Goal: Information Seeking & Learning: Find specific fact

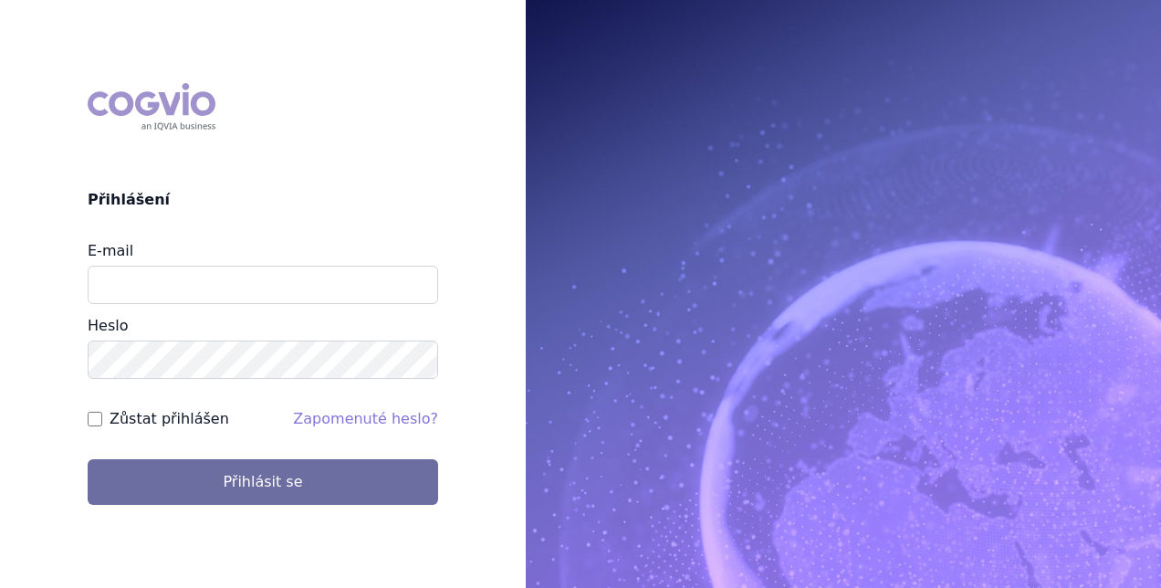
type input "stepan.uherek@novartis.com"
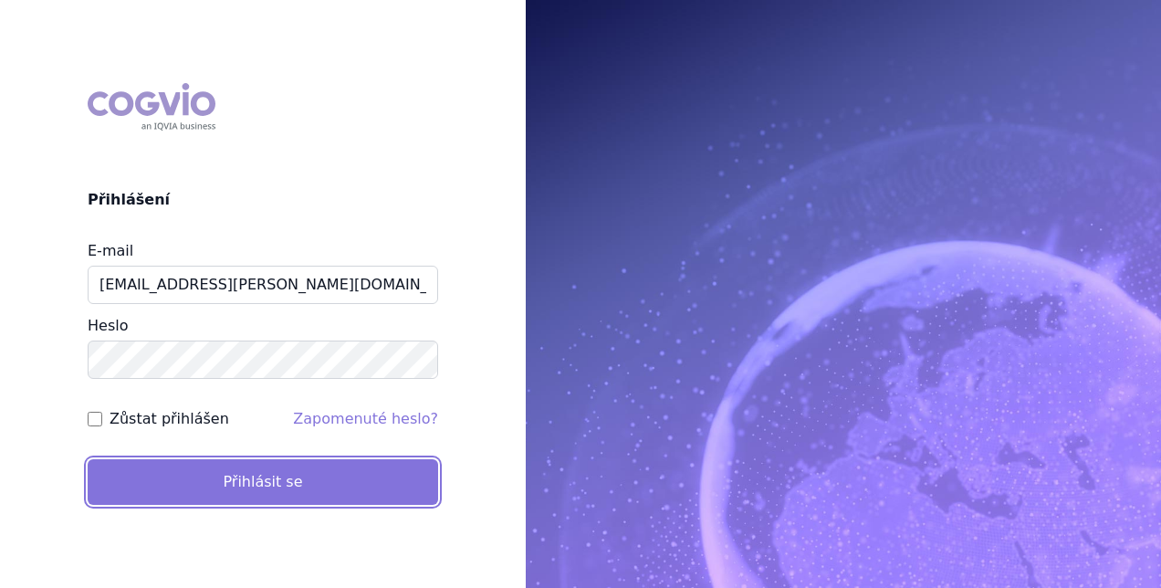
click at [285, 470] on button "Přihlásit se" at bounding box center [263, 482] width 351 height 46
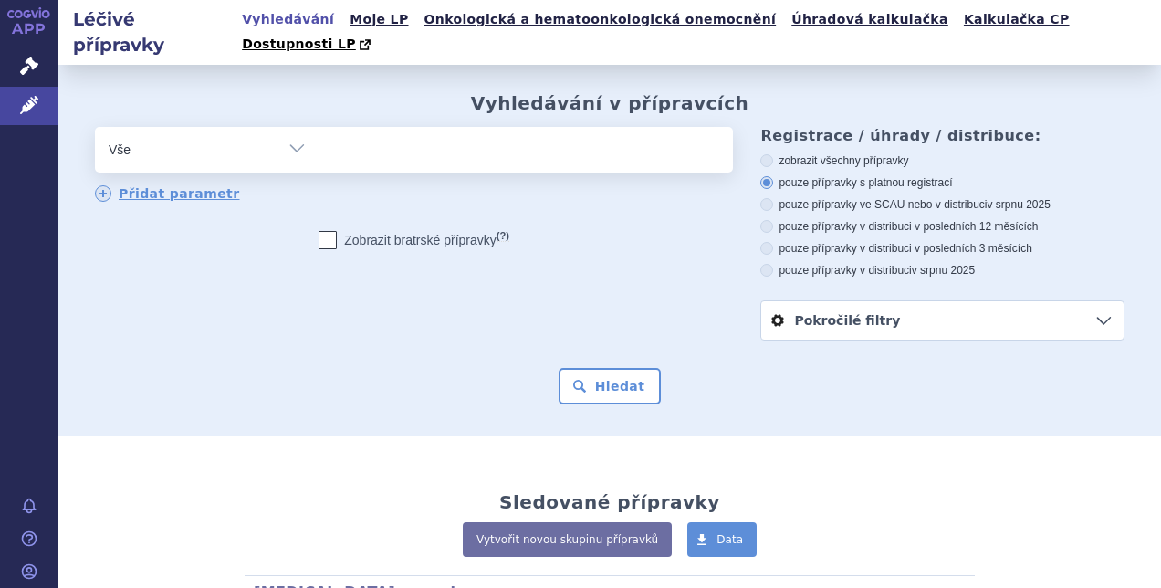
click at [394, 127] on ul at bounding box center [524, 146] width 409 height 38
click at [320, 126] on select at bounding box center [319, 149] width 1 height 46
type input "ic"
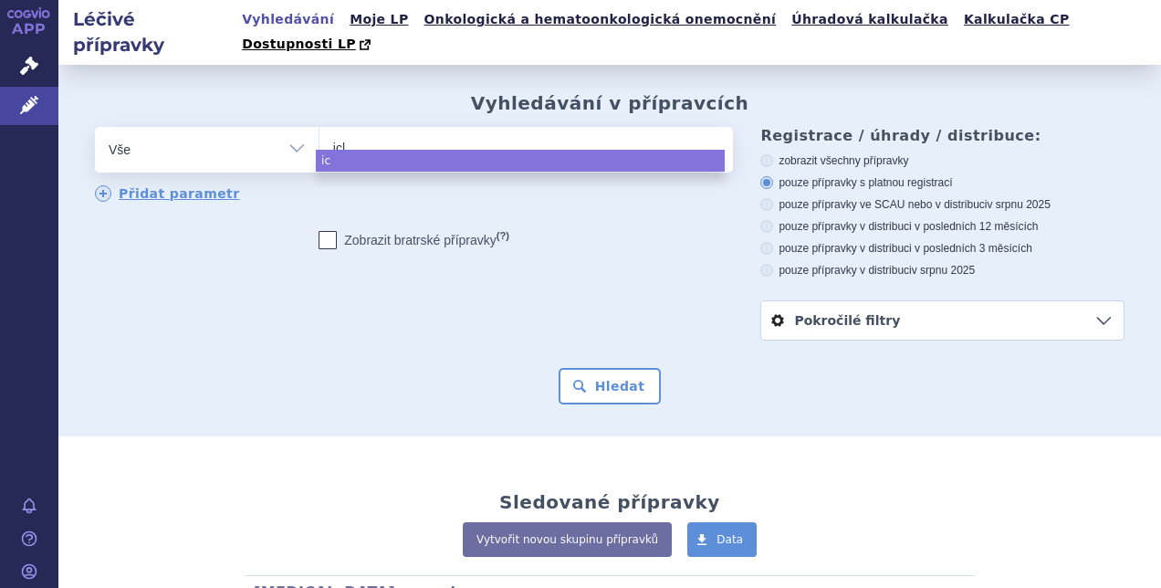
type input "iclu"
type input "iclusi"
type input "[MEDICAL_DATA]"
select select "[MEDICAL_DATA]"
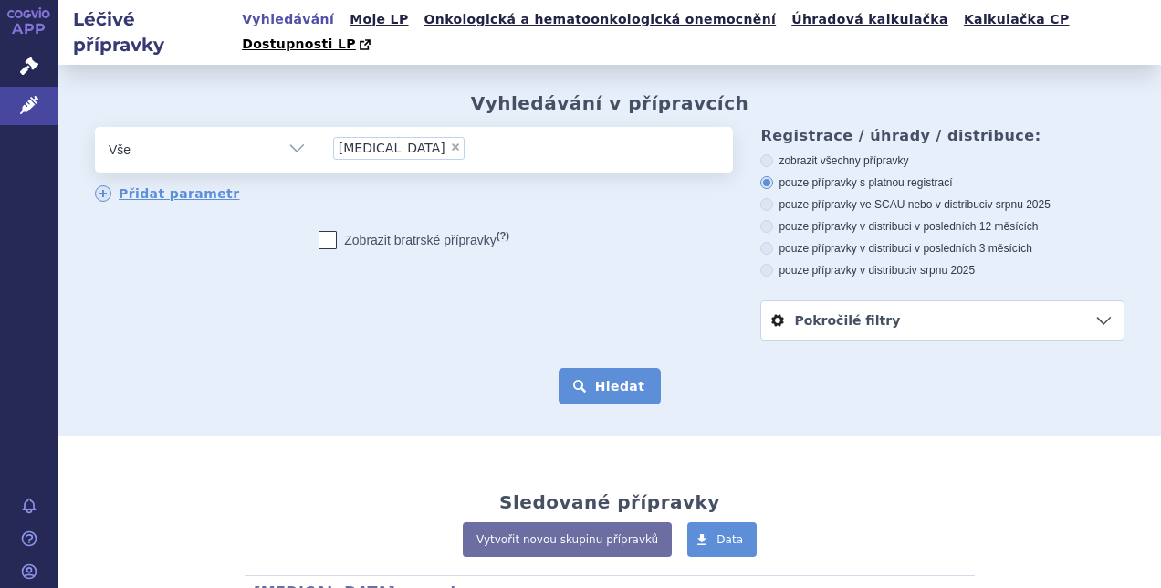
click at [621, 368] on button "Hledat" at bounding box center [610, 386] width 103 height 37
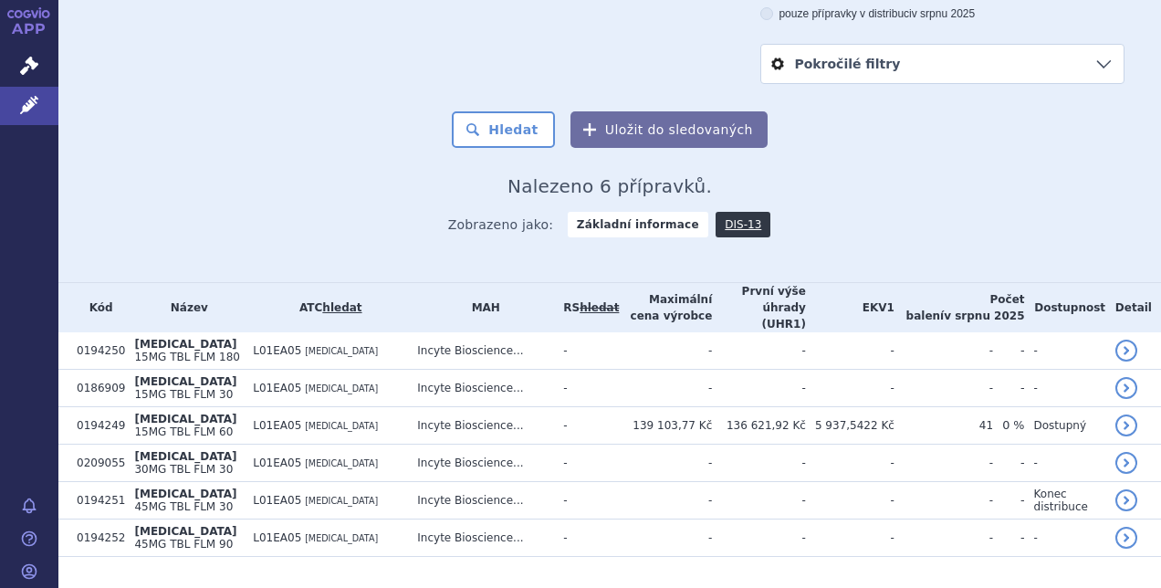
scroll to position [255, 0]
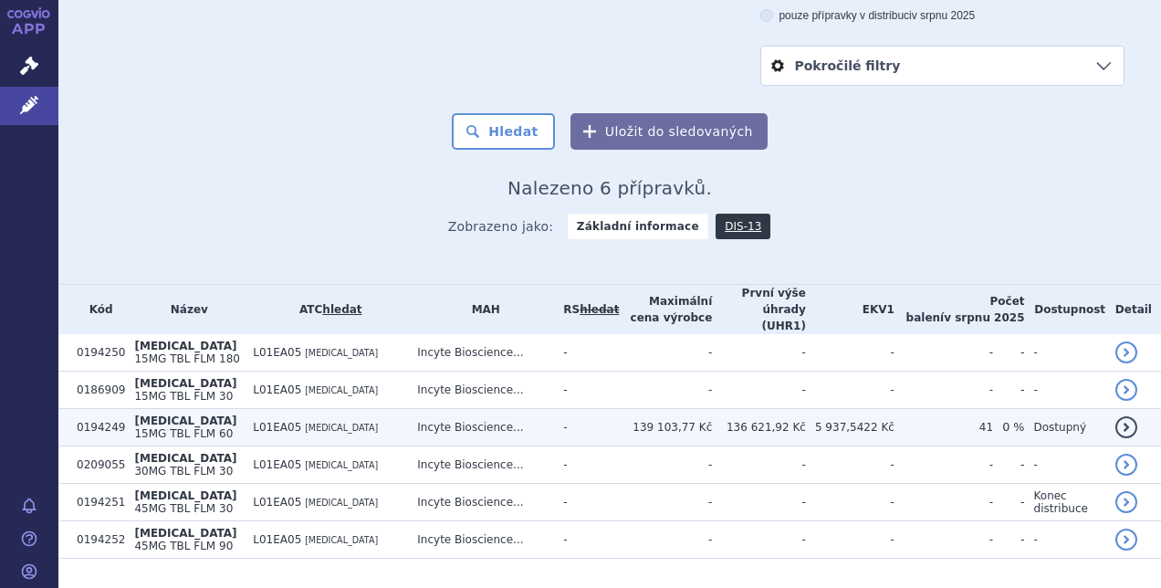
click at [619, 409] on td "139 103,77 Kč" at bounding box center [665, 427] width 93 height 37
click at [474, 409] on td "Incyte Bioscience..." at bounding box center [481, 427] width 146 height 37
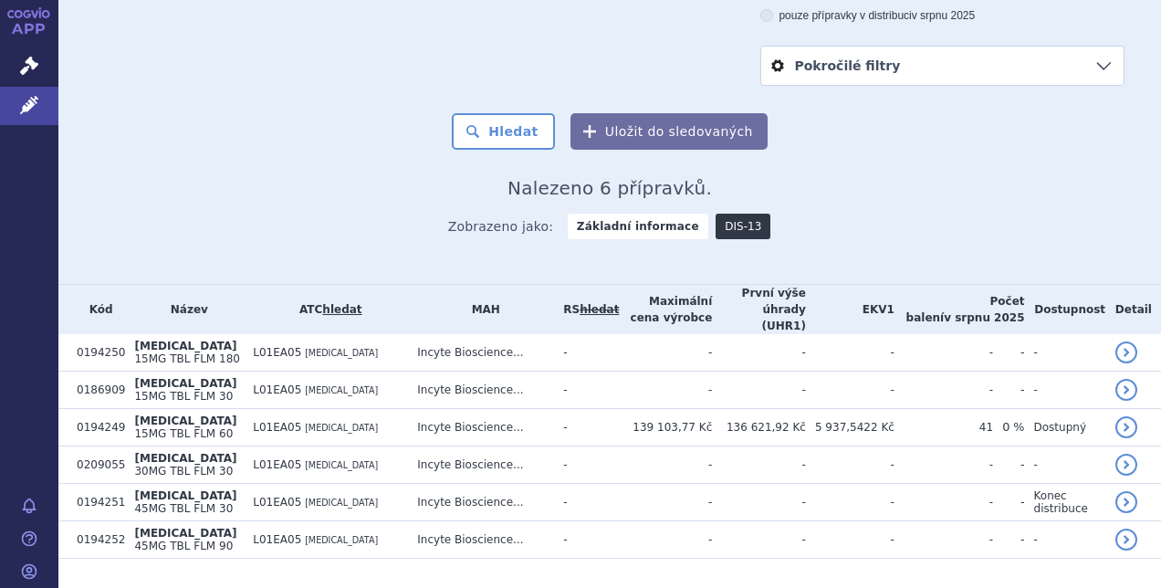
click at [728, 214] on link "DIS-13" at bounding box center [743, 227] width 55 height 26
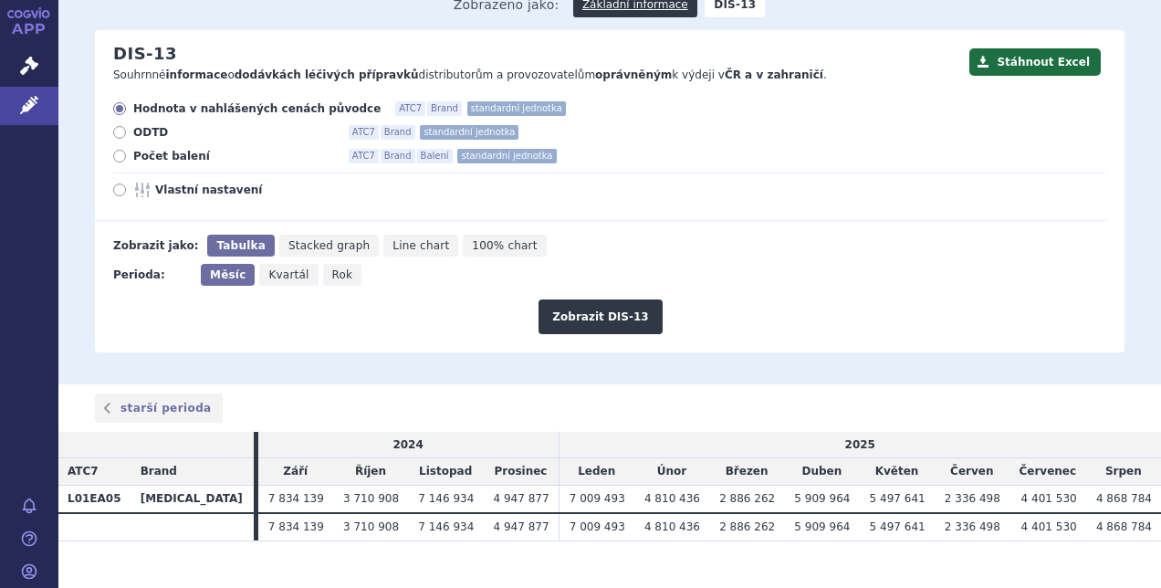
scroll to position [193, 0]
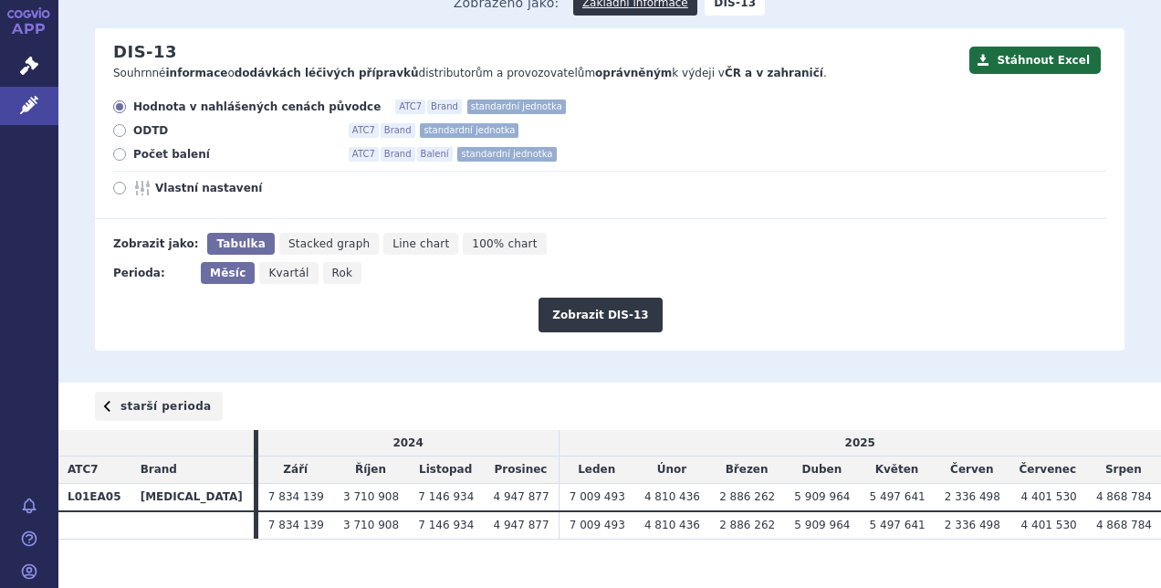
click at [153, 392] on link "starší perioda" at bounding box center [159, 406] width 128 height 29
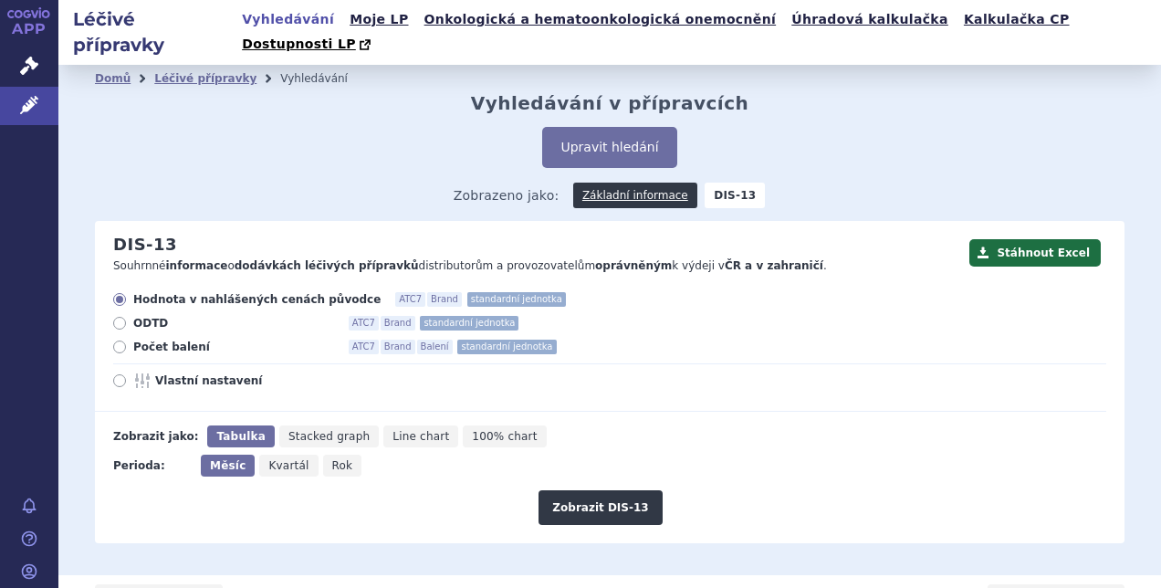
scroll to position [108, 0]
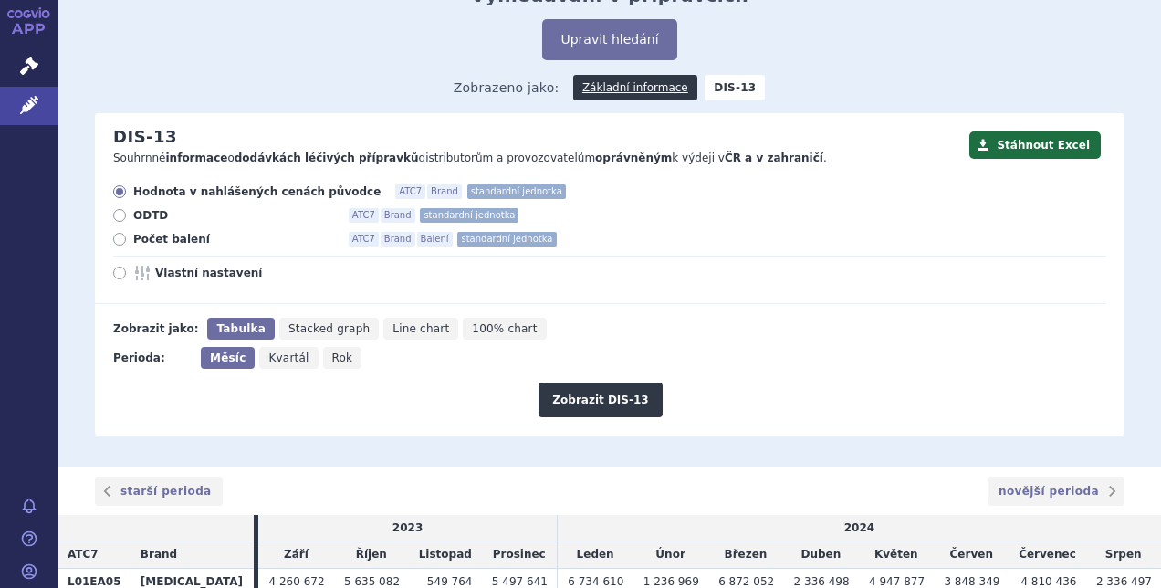
click at [332, 351] on span "Rok" at bounding box center [342, 357] width 21 height 13
click at [323, 347] on input "Rok" at bounding box center [329, 353] width 12 height 12
radio input "true"
click at [576, 382] on button "Zobrazit DIS-13" at bounding box center [600, 399] width 123 height 35
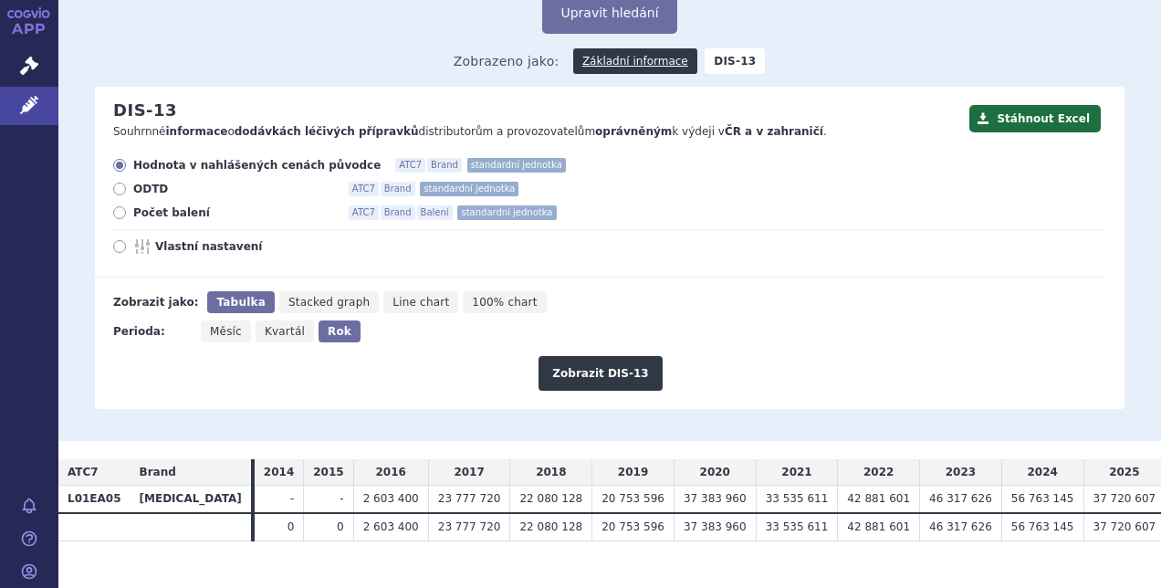
scroll to position [135, 0]
drag, startPoint x: 444, startPoint y: 370, endPoint x: 762, endPoint y: 349, distance: 319.3
click at [762, 349] on div "Stáhnout Excel DIS-13 Souhrnné informace o dodávkách léčivých přípravků distrib…" at bounding box center [610, 246] width 1030 height 321
click at [762, 349] on div "Zobrazit DIS-13" at bounding box center [600, 365] width 1011 height 48
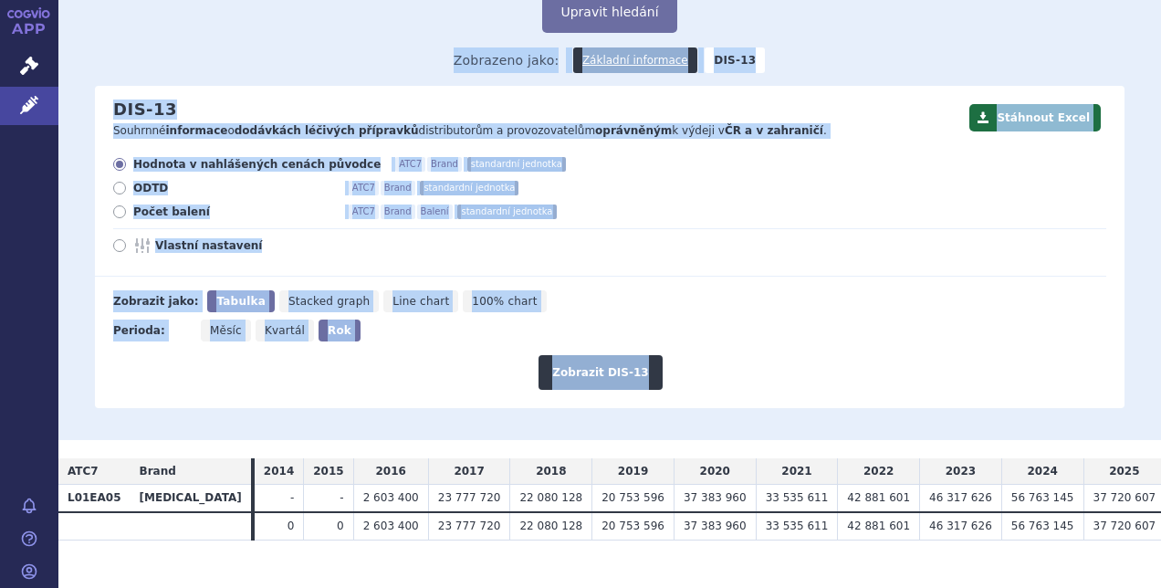
drag, startPoint x: 762, startPoint y: 349, endPoint x: 84, endPoint y: 36, distance: 747.0
click at [84, 36] on div "Domů Léčivé přípravky Vyhledávání Vyhledávání v přípravcích Upravit hledání ods…" at bounding box center [609, 182] width 1103 height 450
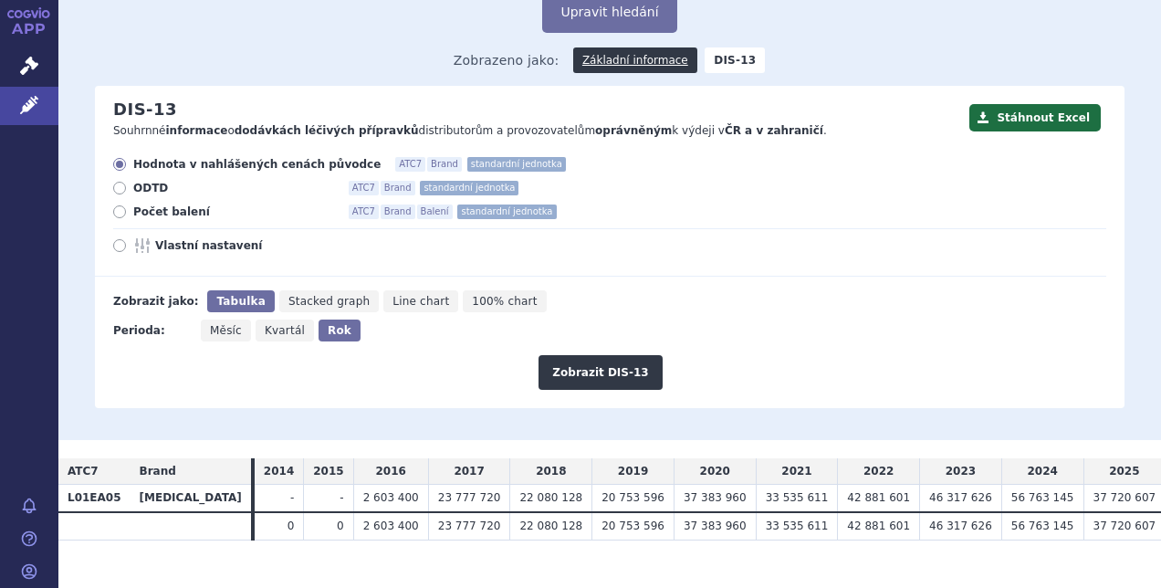
click at [84, 36] on div "Domů Léčivé přípravky Vyhledávání Vyhledávání v přípravcích Upravit hledání ods…" at bounding box center [609, 182] width 1103 height 450
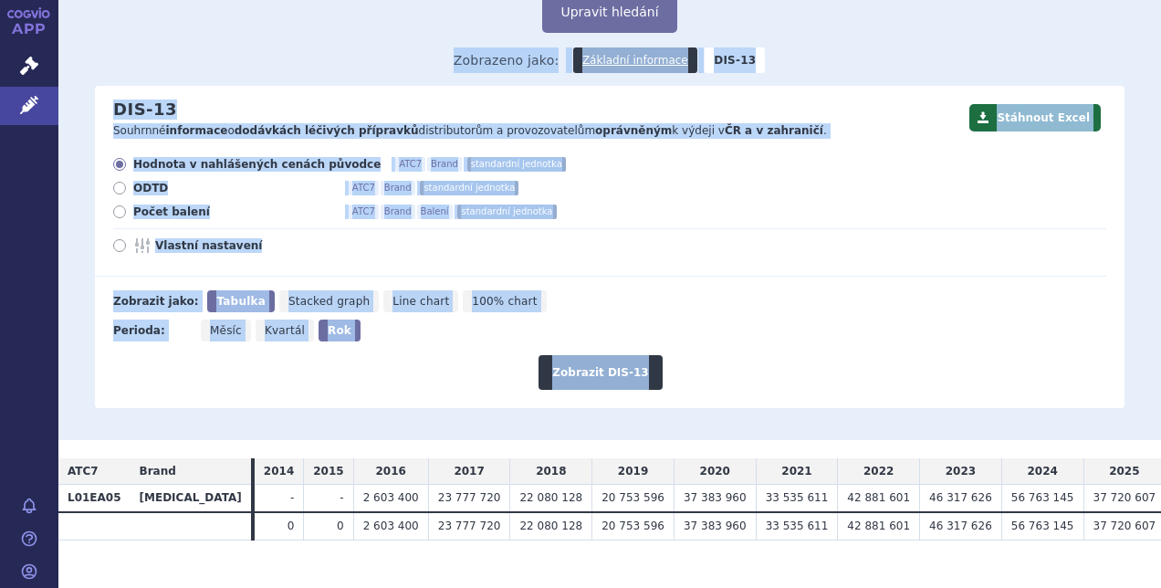
drag, startPoint x: 80, startPoint y: 26, endPoint x: 736, endPoint y: 401, distance: 755.2
click at [736, 401] on div "Domů Léčivé přípravky Vyhledávání Vyhledávání v přípravcích Upravit hledání ods…" at bounding box center [609, 184] width 1103 height 509
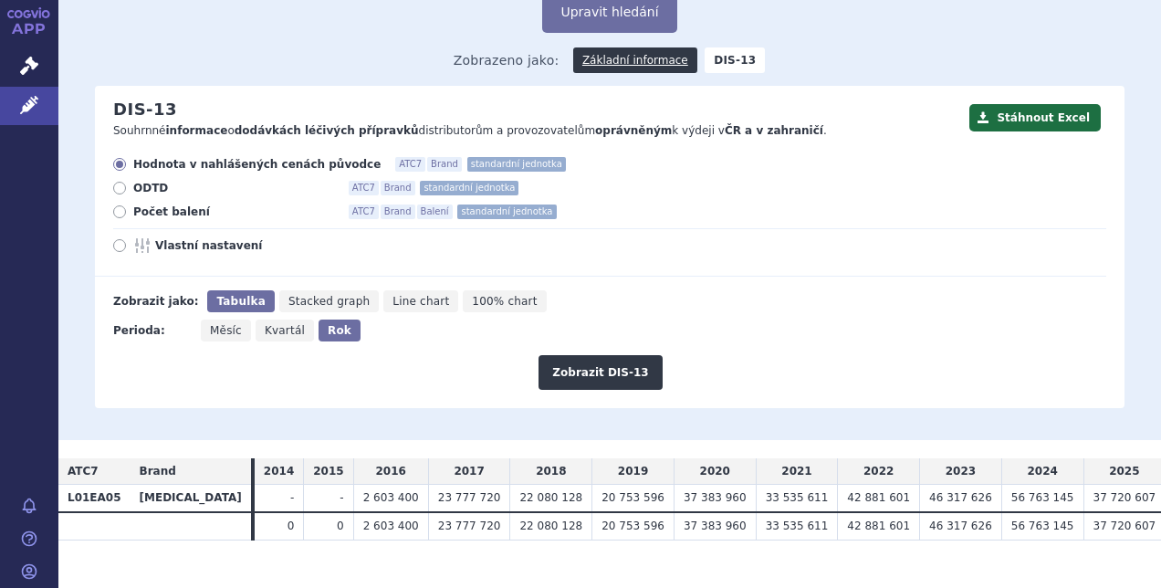
click at [736, 401] on div "Domů Léčivé přípravky Vyhledávání Vyhledávání v přípravcích Upravit hledání ods…" at bounding box center [609, 184] width 1103 height 509
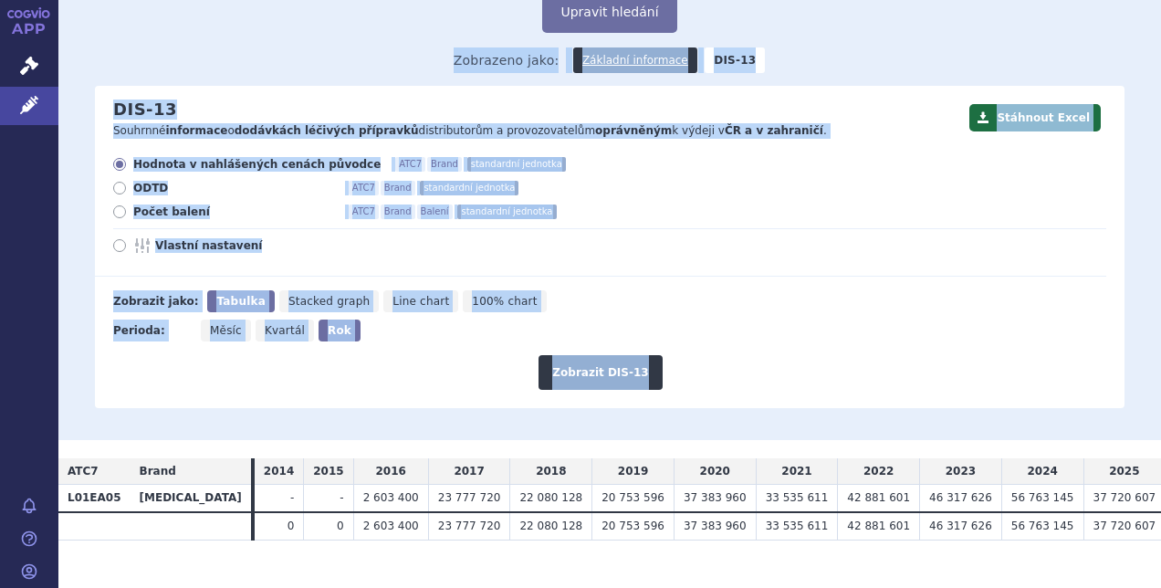
drag, startPoint x: 736, startPoint y: 401, endPoint x: 74, endPoint y: 28, distance: 759.4
click at [74, 28] on div "Domů Léčivé přípravky Vyhledávání Vyhledávání v přípravcích Upravit hledání ods…" at bounding box center [609, 184] width 1103 height 509
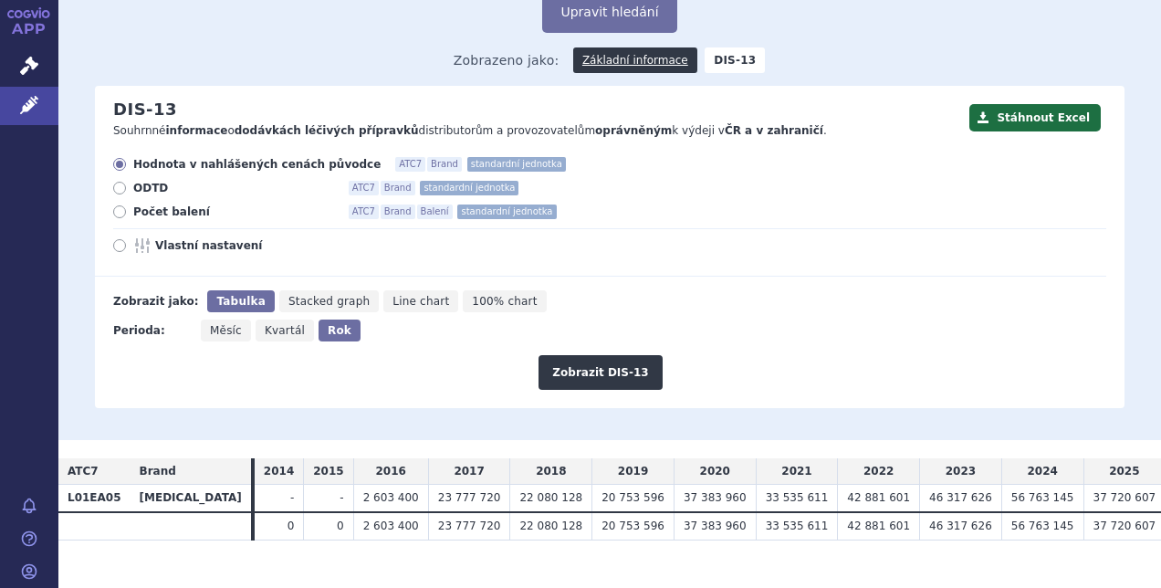
click at [74, 28] on div "Domů Léčivé přípravky Vyhledávání Vyhledávání v přípravcích Upravit hledání ods…" at bounding box center [609, 182] width 1103 height 450
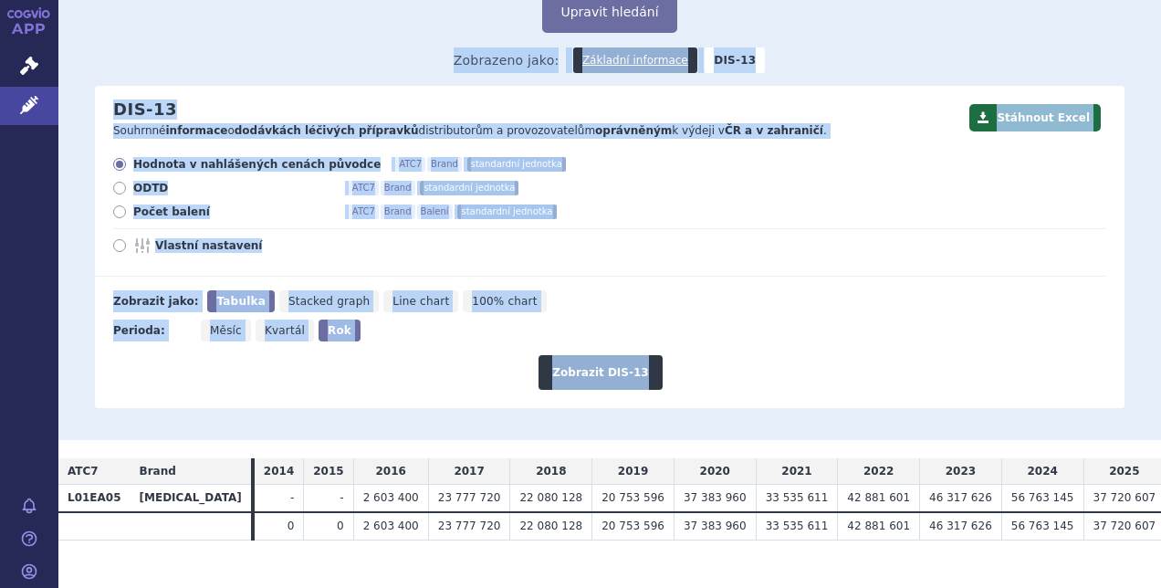
drag, startPoint x: 74, startPoint y: 28, endPoint x: 696, endPoint y: 398, distance: 723.3
click at [696, 398] on div "Domů Léčivé přípravky Vyhledávání Vyhledávání v přípravcích Upravit hledání ods…" at bounding box center [609, 184] width 1103 height 509
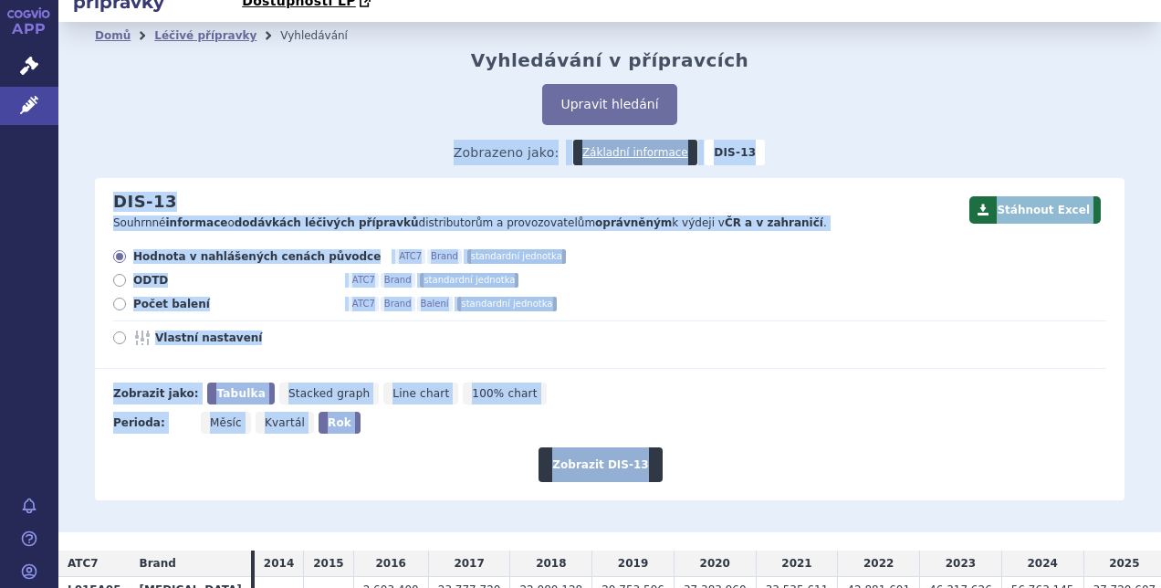
scroll to position [41, 0]
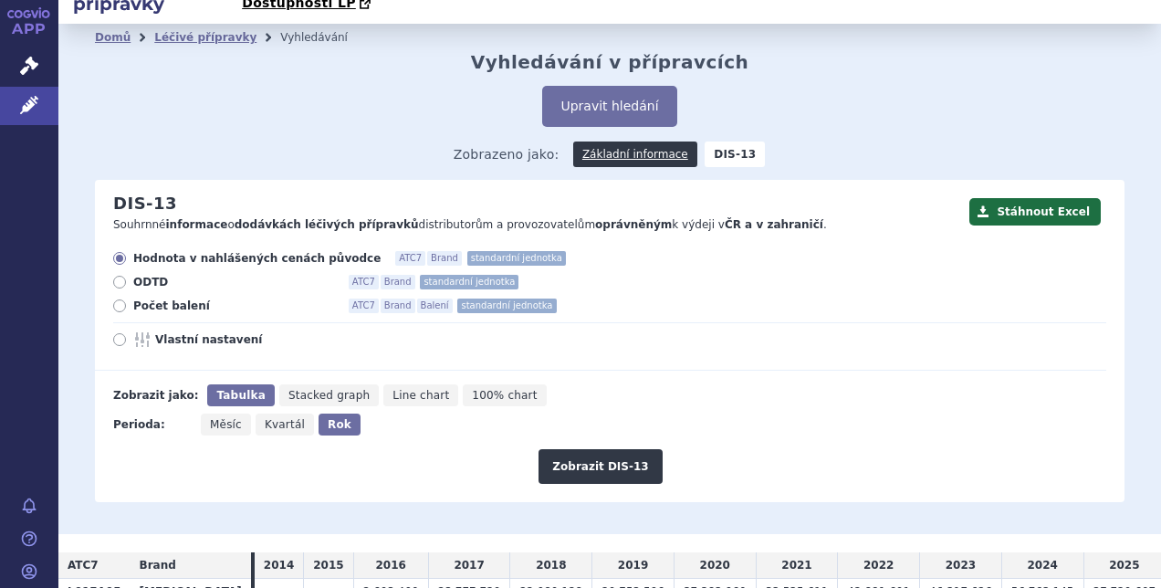
click at [432, 127] on div "Zobrazeno jako: Základní informace DIS-13" at bounding box center [610, 153] width 1030 height 53
click at [561, 96] on button "Upravit hledání" at bounding box center [609, 106] width 134 height 41
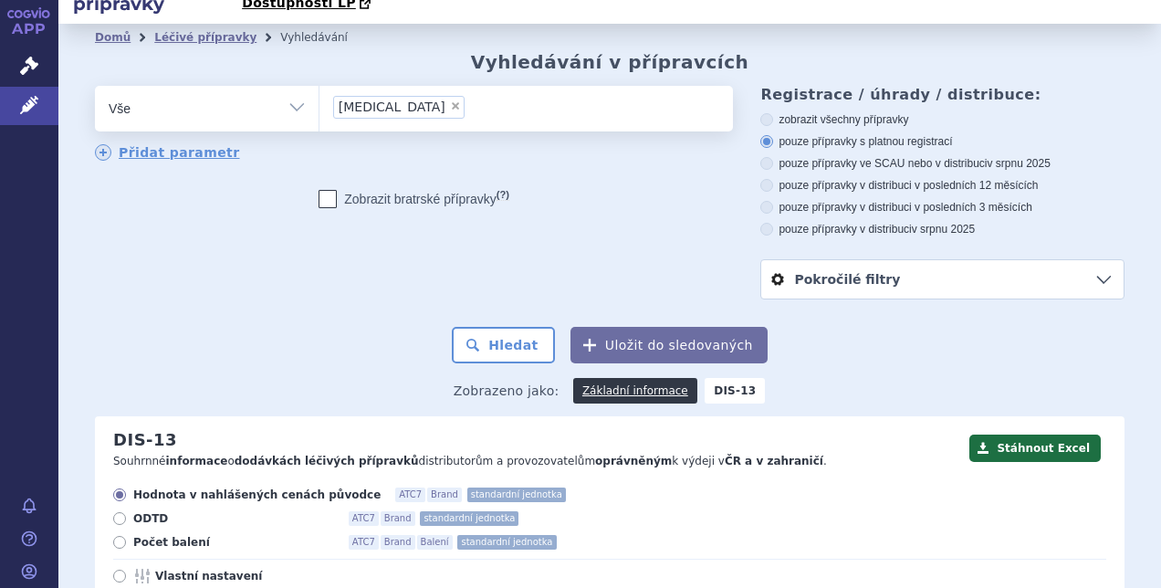
click at [450, 100] on span "×" at bounding box center [455, 105] width 11 height 11
click at [320, 85] on select "iclusig" at bounding box center [319, 108] width 1 height 46
select select
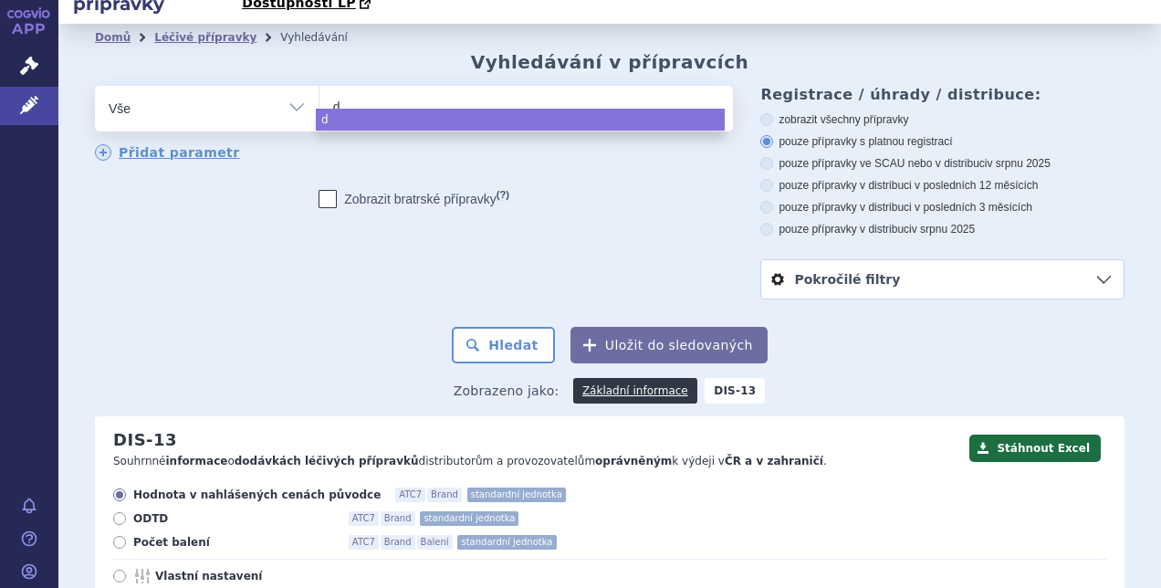
type input "da"
type input "dasa"
type input "dasat"
type input "dasatin"
type input "dasatini"
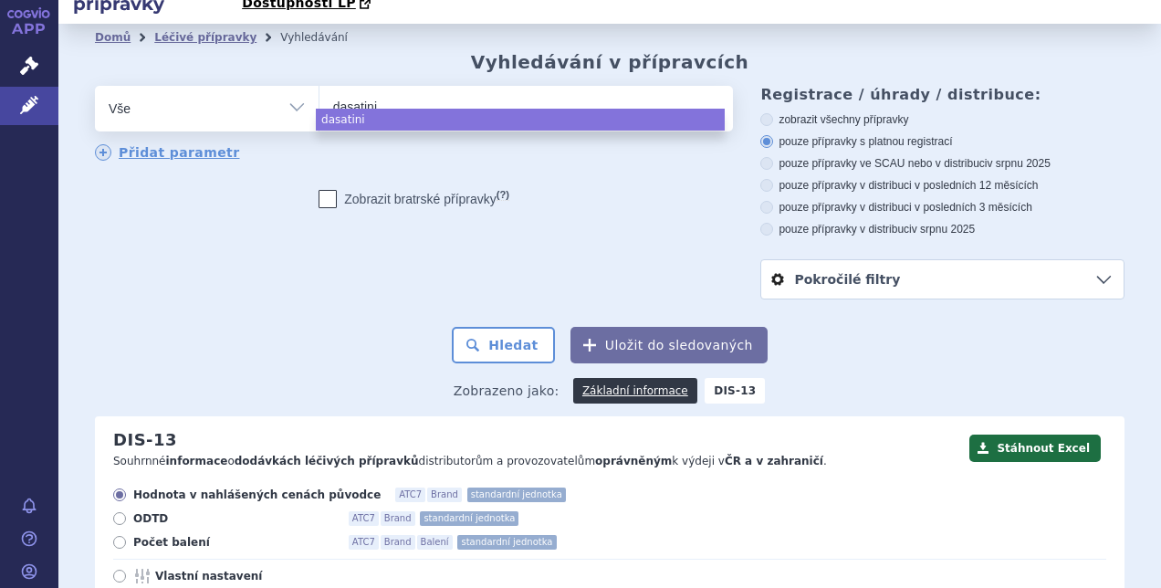
type input "dasatinib"
select select "dasatinib"
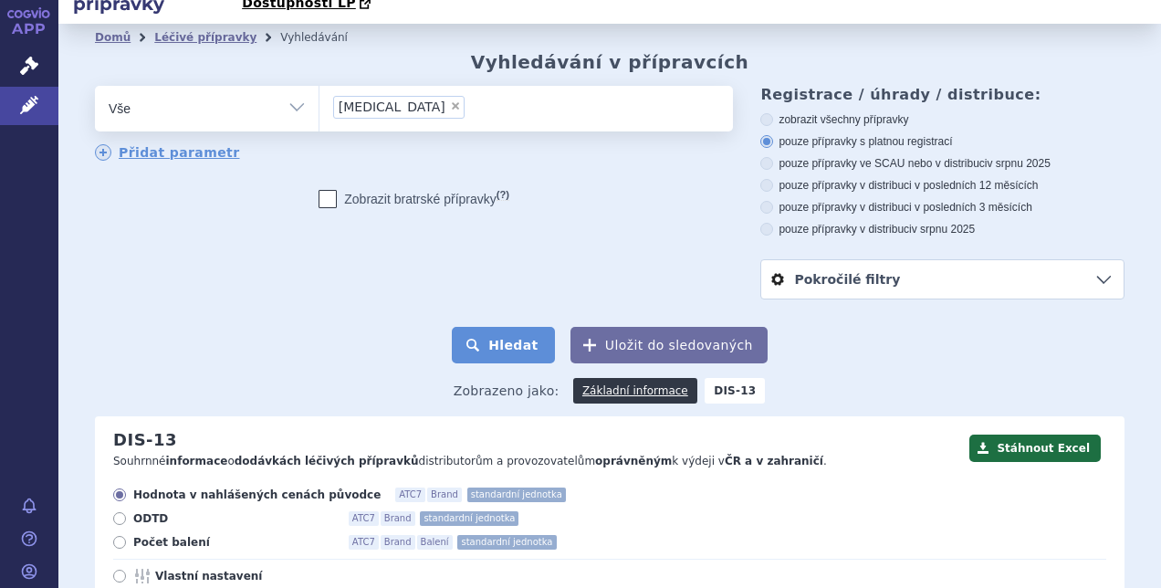
click at [515, 330] on button "Hledat" at bounding box center [503, 345] width 103 height 37
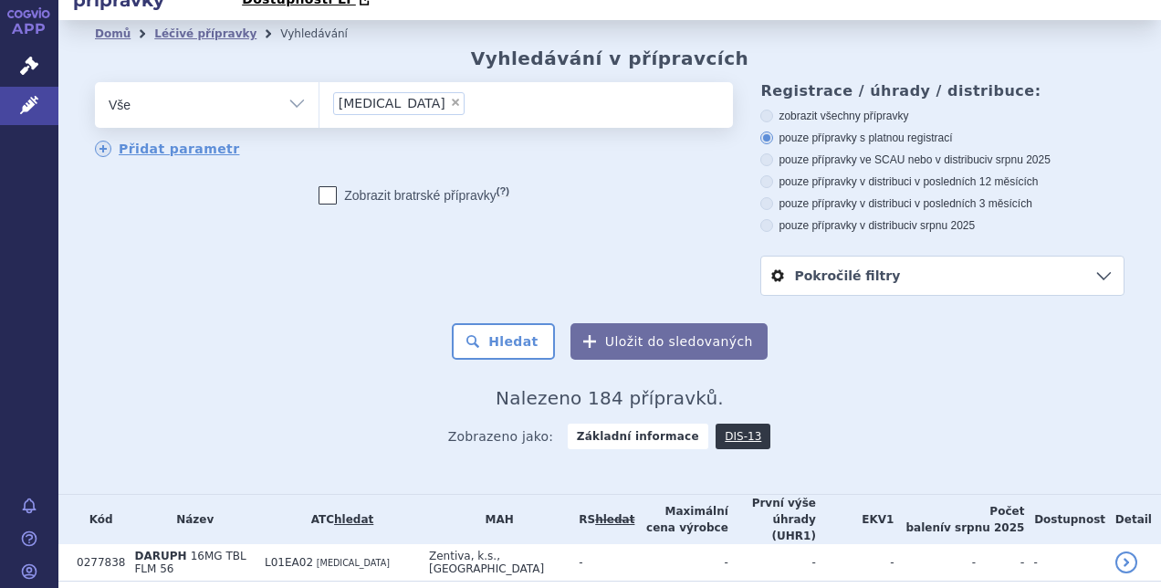
scroll to position [46, 0]
click at [716, 423] on link "DIS-13" at bounding box center [743, 436] width 55 height 26
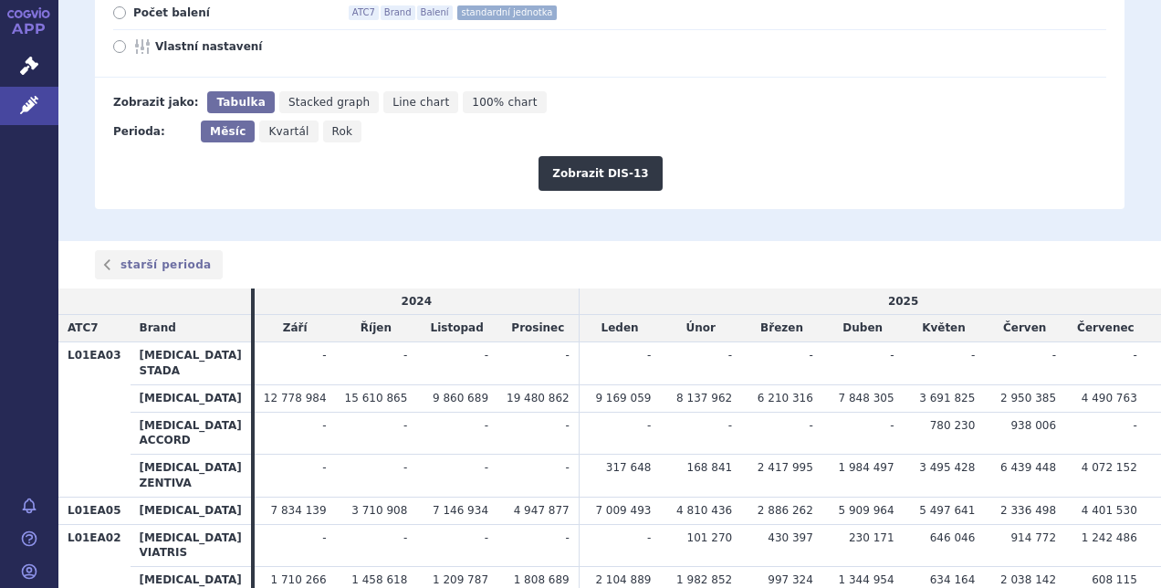
scroll to position [245, 0]
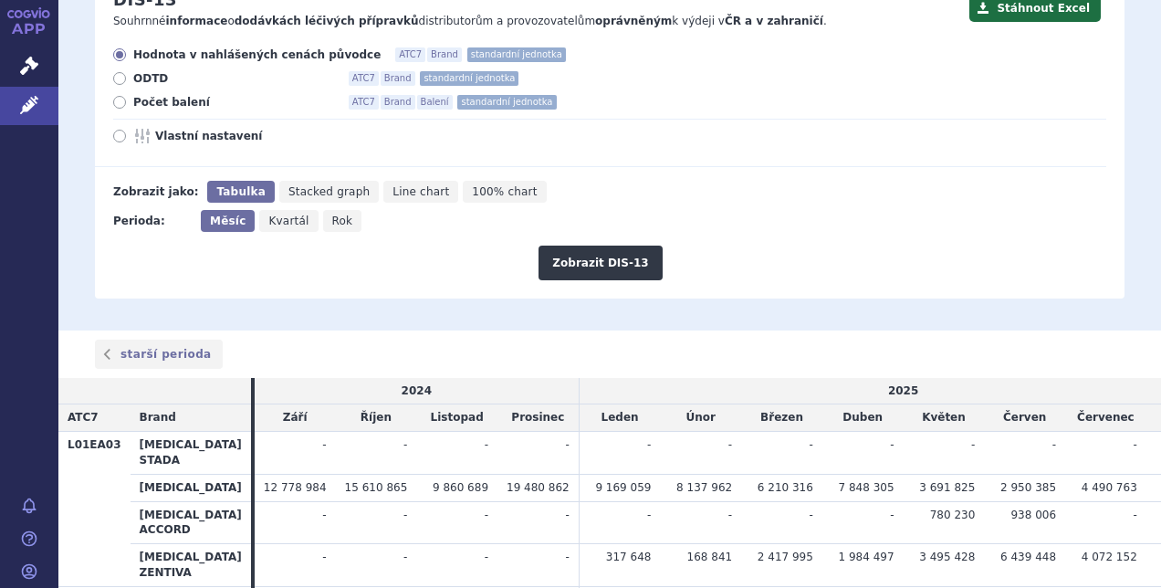
click at [340, 210] on icon "Rok" at bounding box center [342, 221] width 39 height 22
click at [335, 210] on input "Rok" at bounding box center [329, 216] width 12 height 12
radio input "true"
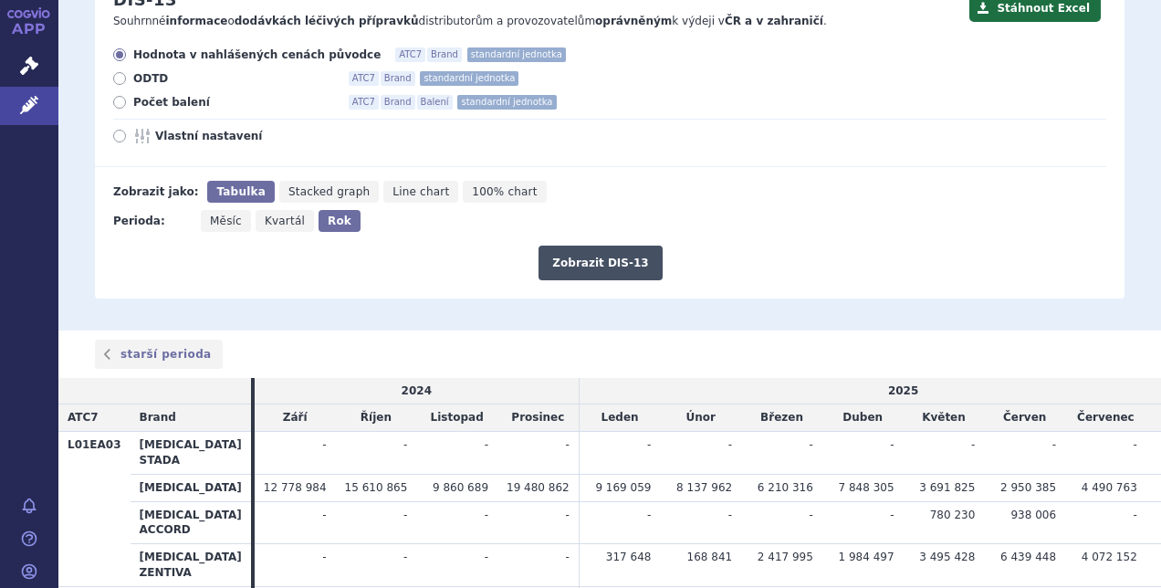
click at [629, 246] on button "Zobrazit DIS-13" at bounding box center [600, 263] width 123 height 35
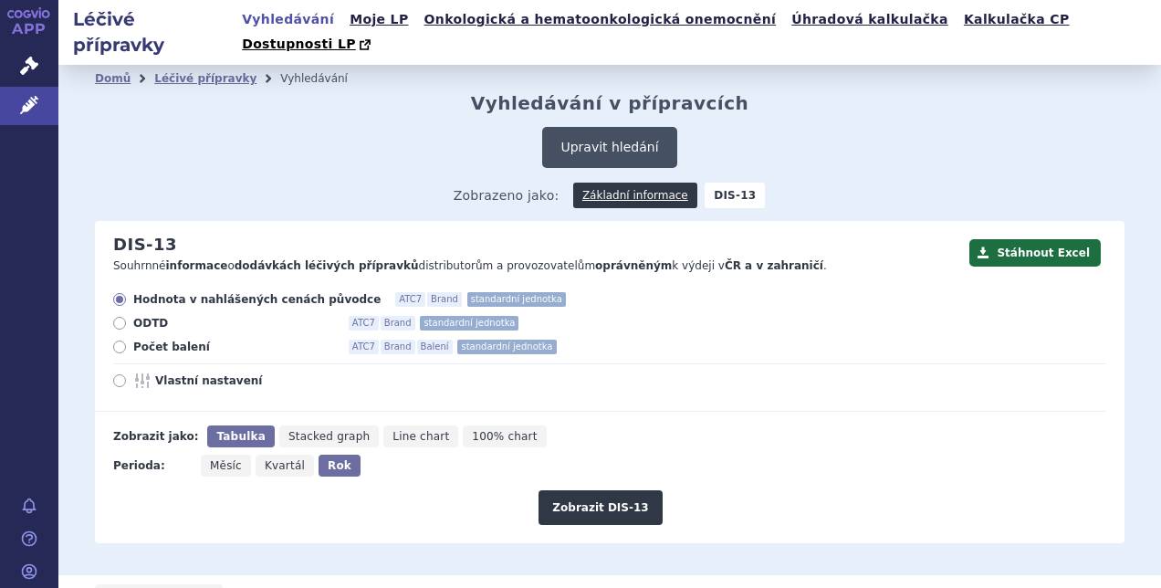
click at [634, 127] on button "Upravit hledání" at bounding box center [609, 147] width 134 height 41
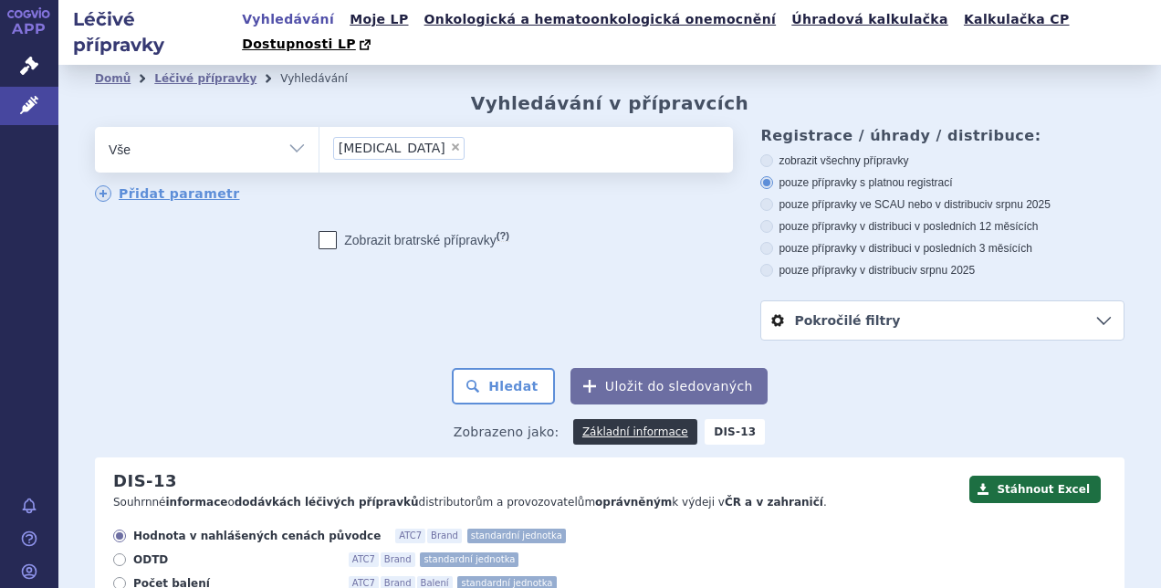
click at [450, 141] on span "×" at bounding box center [455, 146] width 11 height 11
click at [320, 128] on select "[MEDICAL_DATA]" at bounding box center [319, 149] width 1 height 46
select select
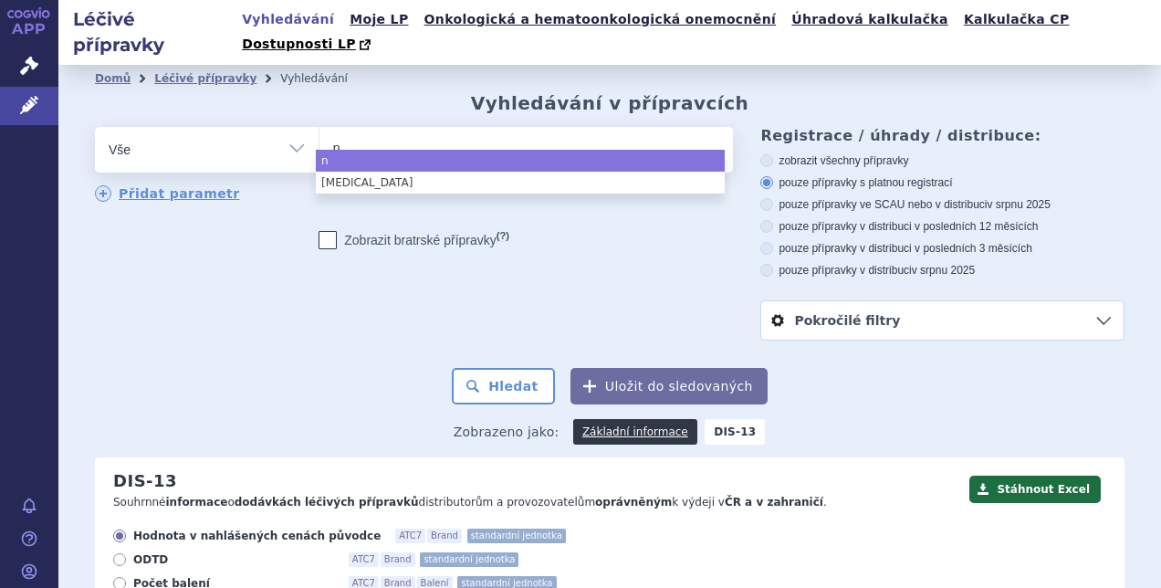
type input "ni"
type input "nilo"
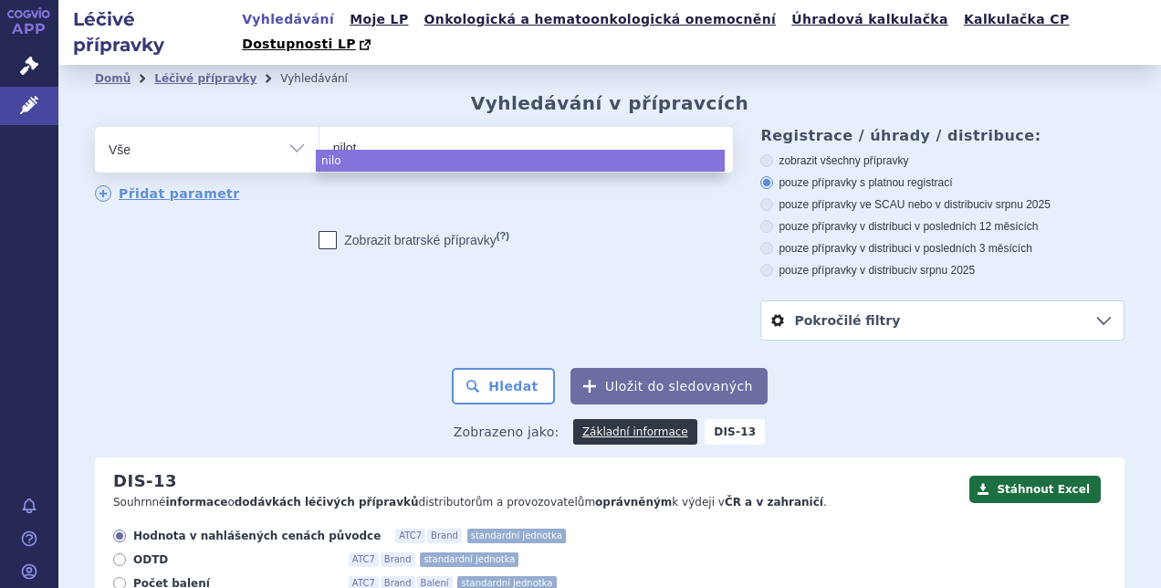
type input "niloti"
type input "nilotini"
type input "[MEDICAL_DATA]"
select select "[MEDICAL_DATA]"
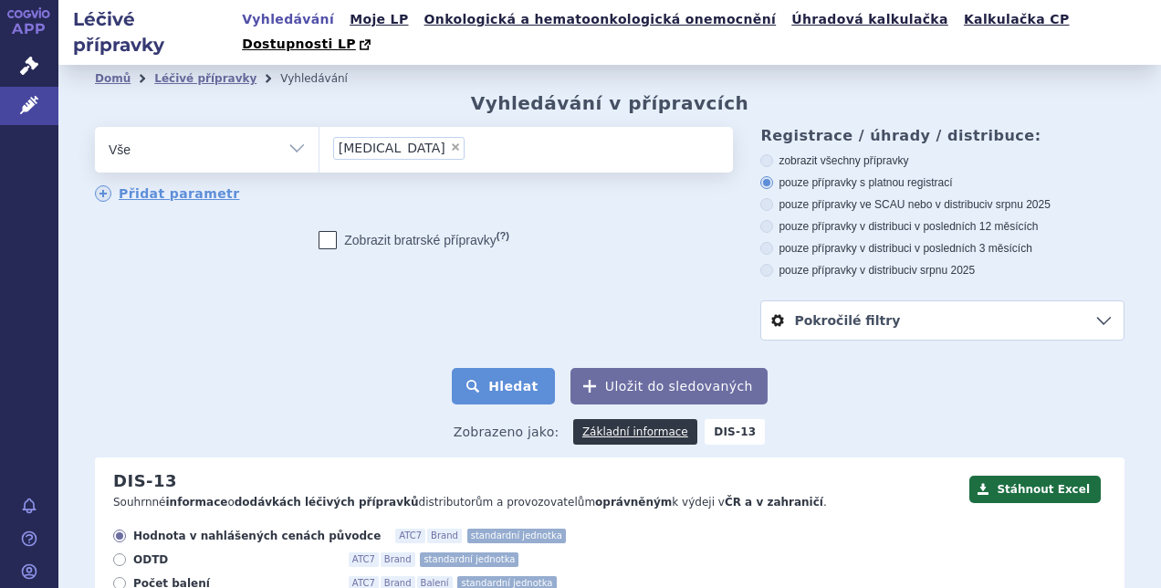
click at [539, 368] on button "Hledat" at bounding box center [503, 386] width 103 height 37
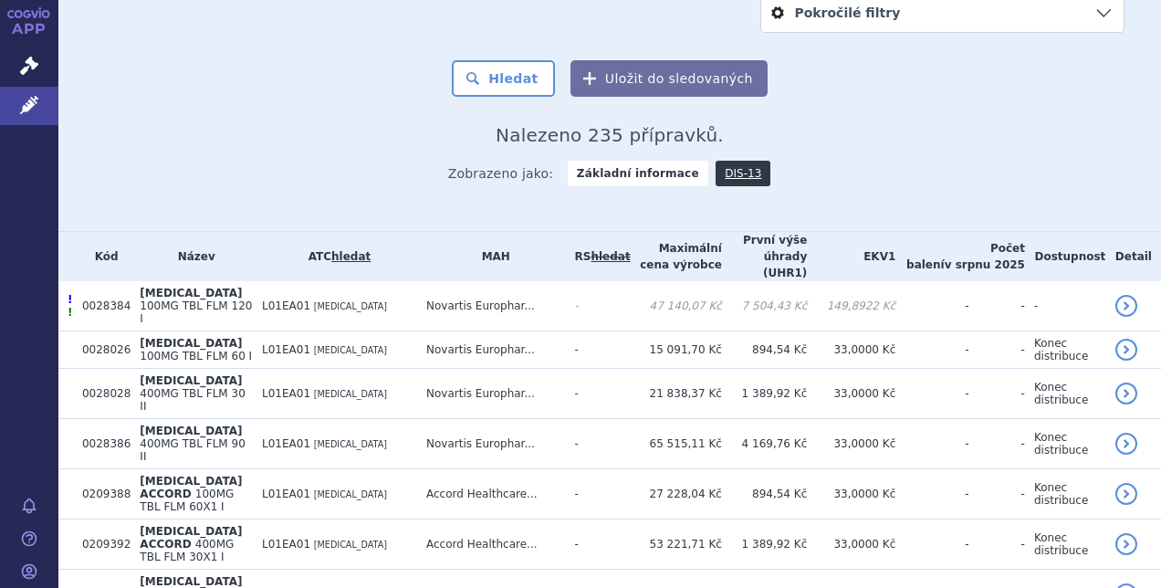
scroll to position [318, 0]
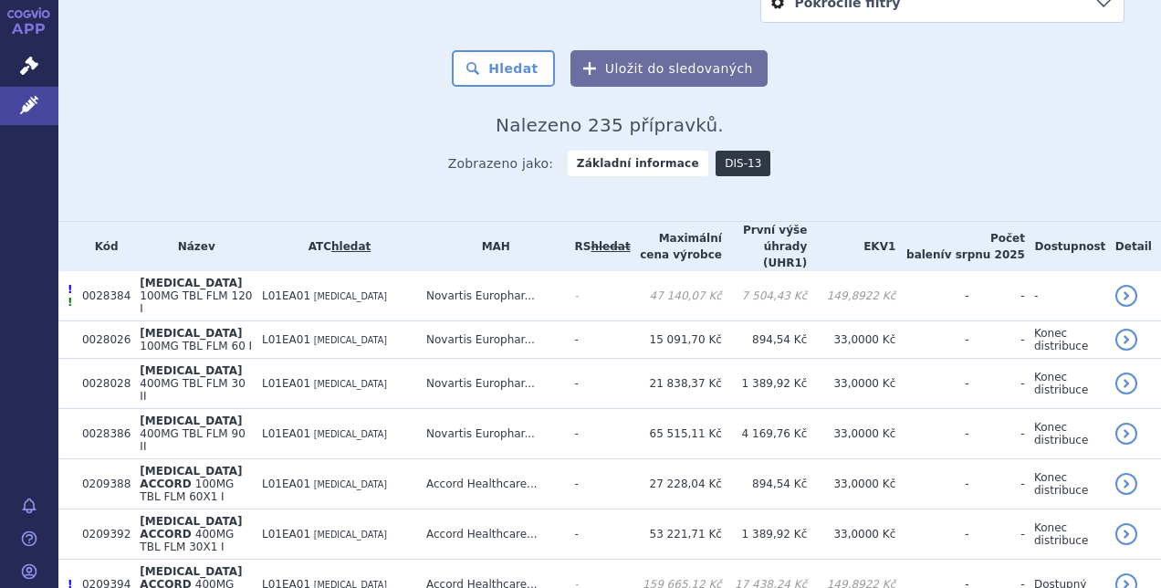
click at [721, 151] on link "DIS-13" at bounding box center [743, 164] width 55 height 26
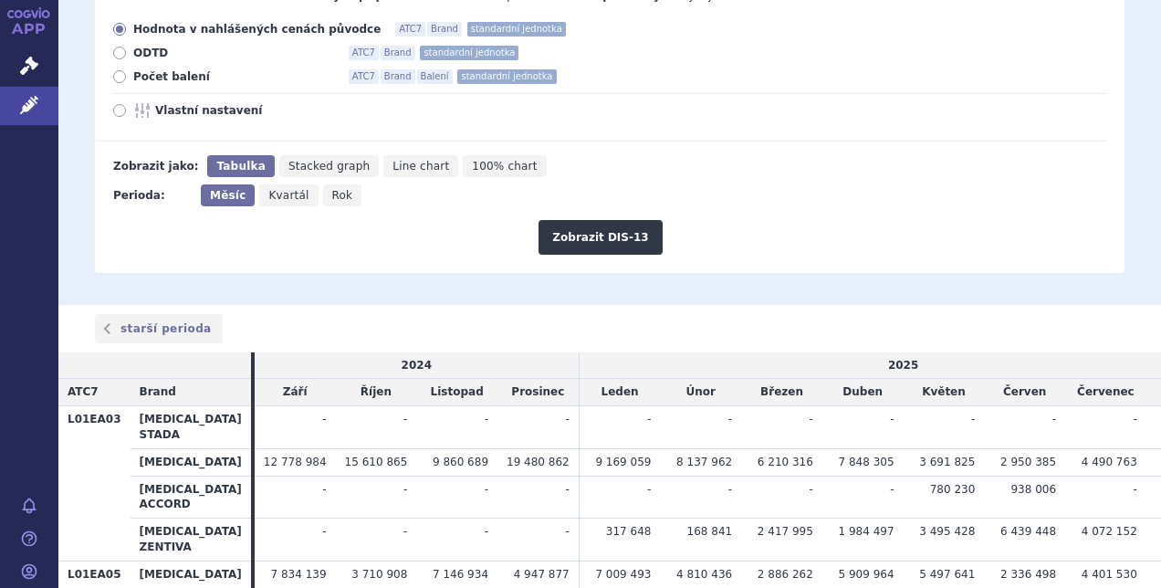
scroll to position [267, 0]
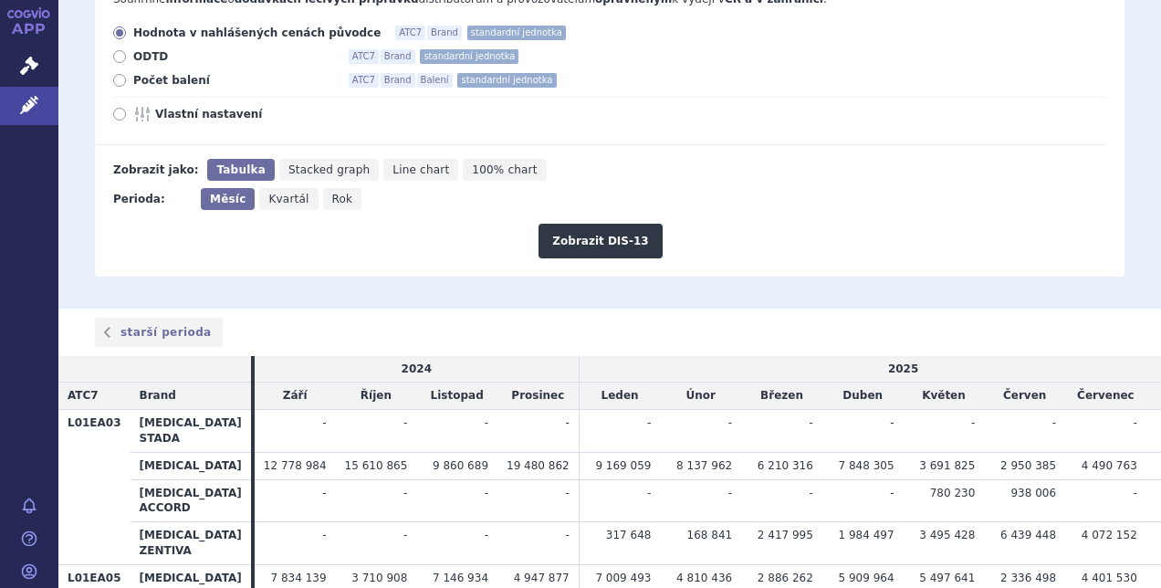
click at [336, 193] on span "Rok" at bounding box center [342, 199] width 21 height 13
click at [335, 188] on input "Rok" at bounding box center [329, 194] width 12 height 12
radio input "true"
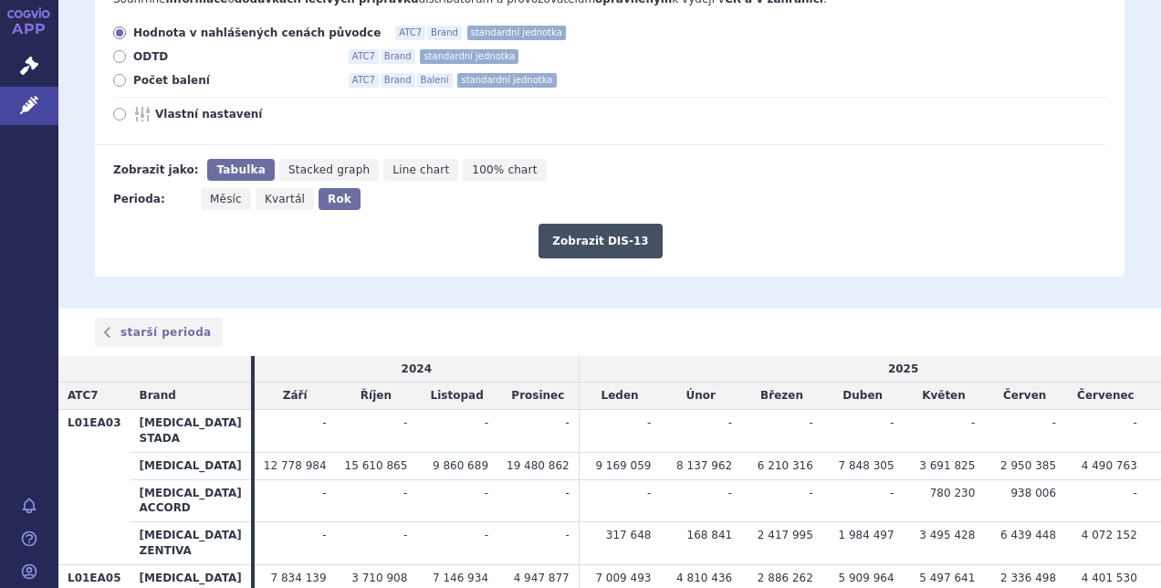
click at [581, 224] on button "Zobrazit DIS-13" at bounding box center [600, 241] width 123 height 35
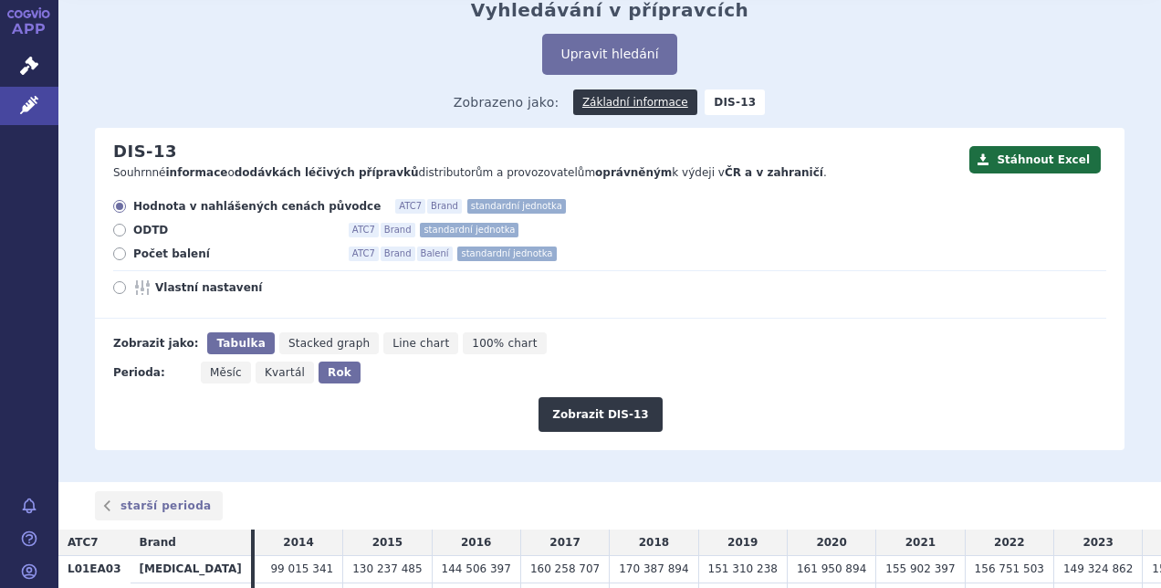
scroll to position [94, 0]
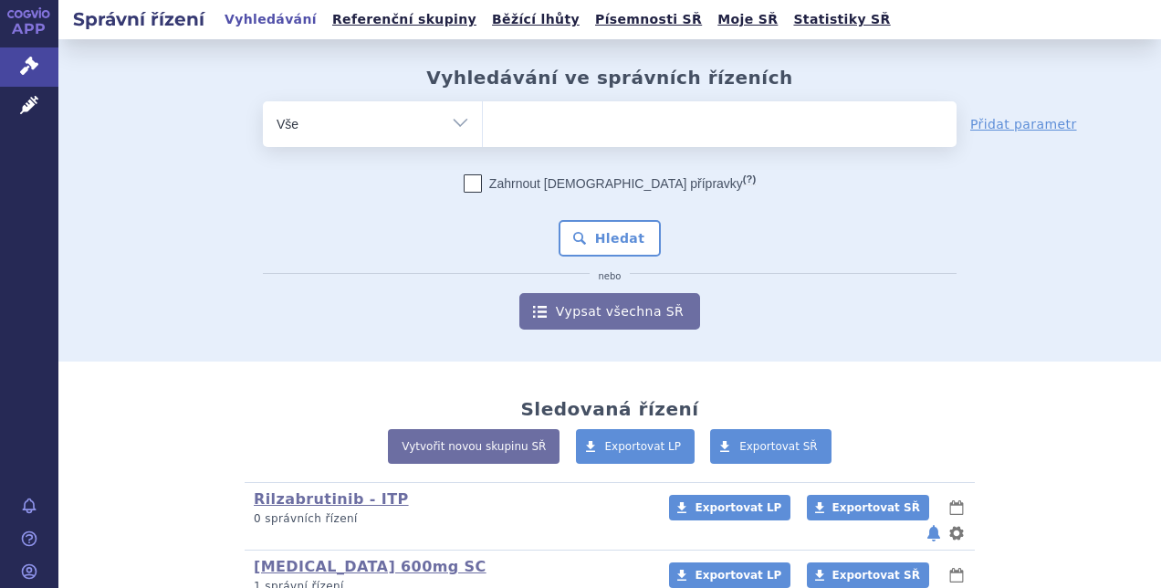
type input "SUKLS259534/2025"
select select "SUKLS259534/2025"
click at [607, 239] on button "Hledat" at bounding box center [610, 238] width 103 height 37
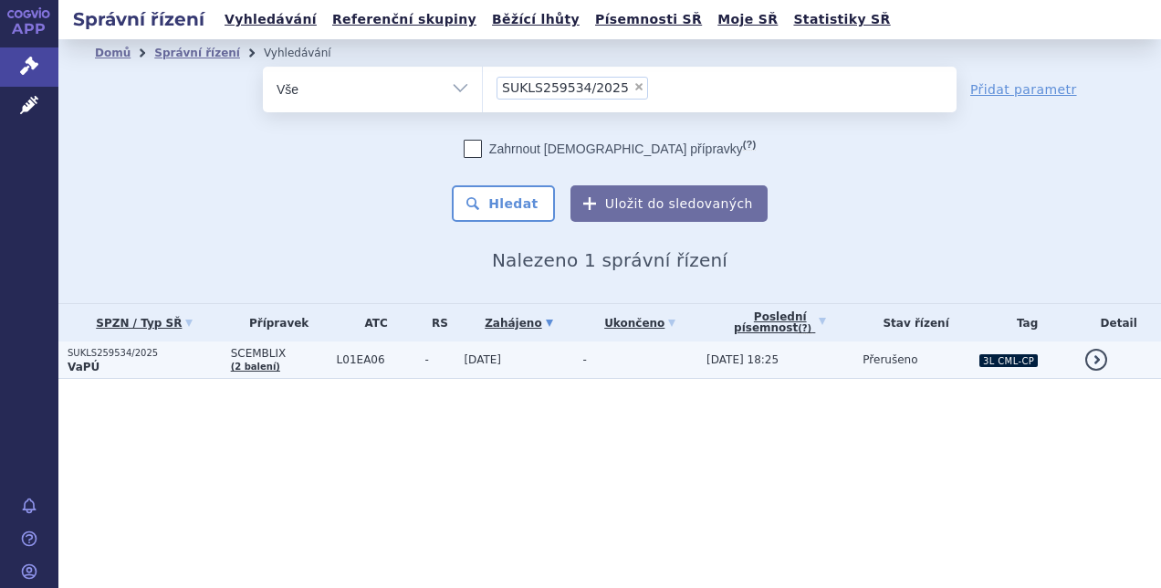
click at [632, 356] on td "-" at bounding box center [635, 359] width 124 height 37
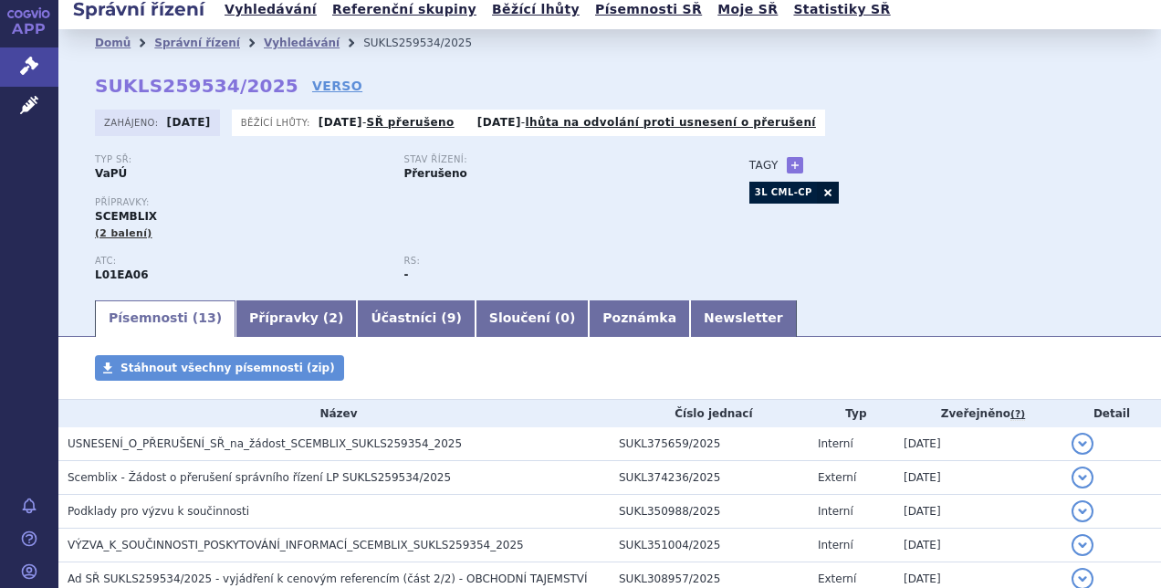
scroll to position [1, 0]
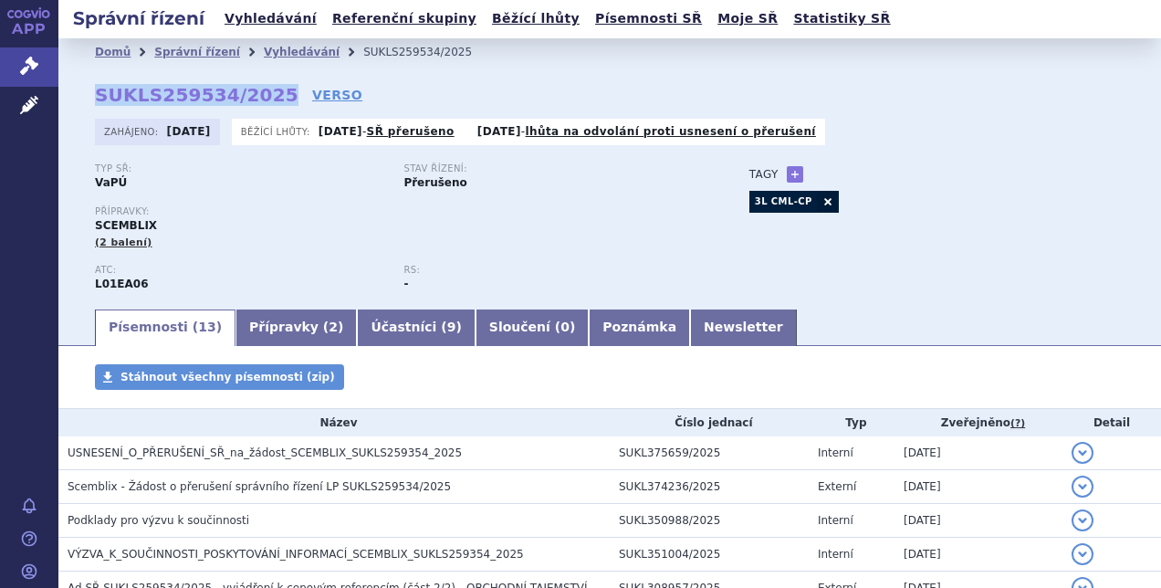
drag, startPoint x: 262, startPoint y: 100, endPoint x: 95, endPoint y: 100, distance: 167.1
click at [95, 100] on strong "SUKLS259534/2025" at bounding box center [197, 95] width 204 height 22
copy strong "SUKLS259534/2025"
